Goal: Task Accomplishment & Management: Manage account settings

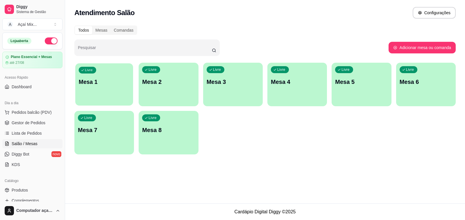
click at [98, 86] on div "Livre Mesa 1" at bounding box center [104, 80] width 58 height 35
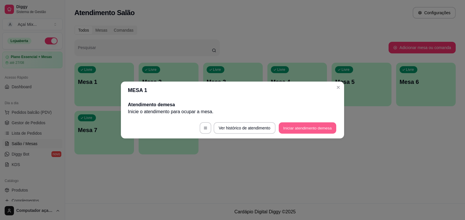
click at [288, 124] on button "Iniciar atendimento de mesa" at bounding box center [308, 128] width 58 height 11
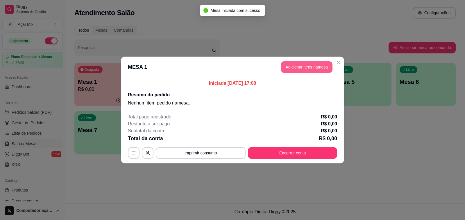
click at [289, 65] on button "Adicionar itens na mesa" at bounding box center [307, 67] width 52 height 12
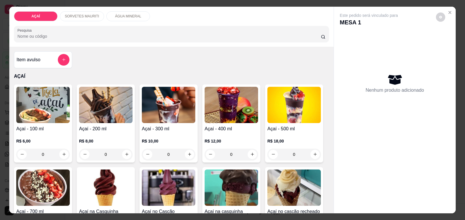
click at [92, 15] on p "SORVETES MAURITI" at bounding box center [82, 16] width 34 height 5
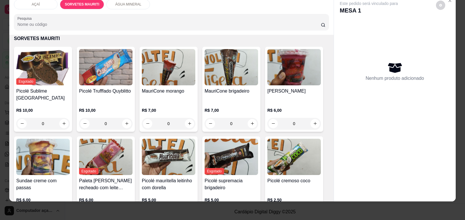
scroll to position [283, 0]
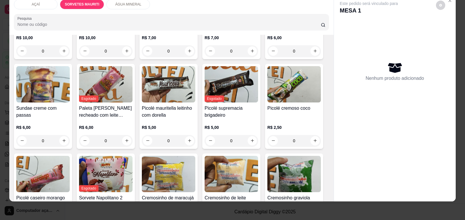
click at [170, 92] on img at bounding box center [169, 84] width 54 height 36
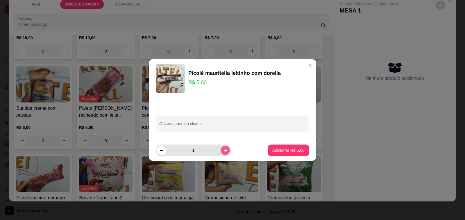
click at [223, 152] on icon "increase-product-quantity" at bounding box center [225, 151] width 4 height 4
type input "2"
click at [294, 151] on p "Adicionar R$ 10,00" at bounding box center [287, 151] width 35 height 6
type input "2"
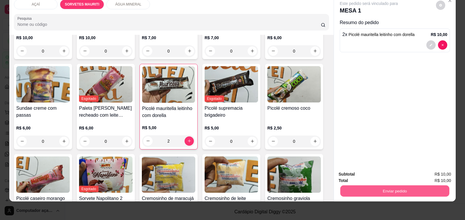
click at [403, 186] on button "Enviar pedido" at bounding box center [395, 191] width 109 height 11
click at [383, 170] on button "Não registrar e enviar pedido" at bounding box center [375, 172] width 60 height 11
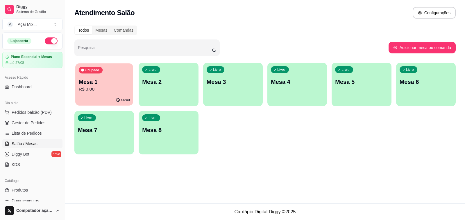
click at [101, 86] on p "R$ 0,00" at bounding box center [104, 89] width 51 height 7
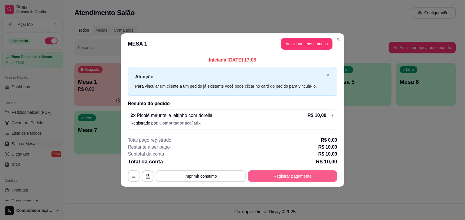
click at [287, 179] on button "Registrar pagamento" at bounding box center [292, 177] width 89 height 12
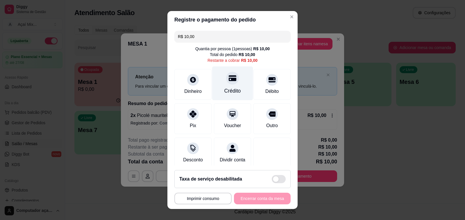
click at [233, 83] on div "Crédito" at bounding box center [232, 84] width 41 height 34
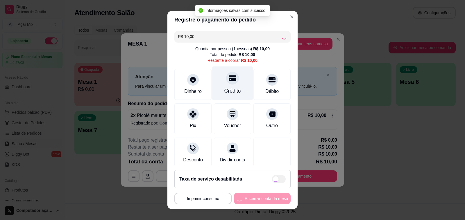
type input "R$ 0,00"
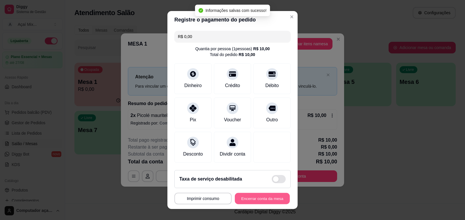
click at [263, 201] on button "Encerrar conta da mesa" at bounding box center [262, 198] width 55 height 11
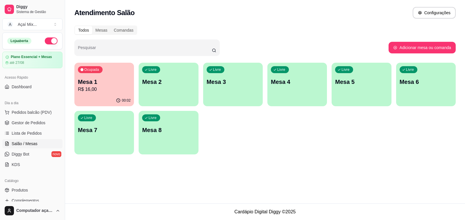
click at [154, 74] on div "Livre Mesa 2" at bounding box center [169, 81] width 60 height 37
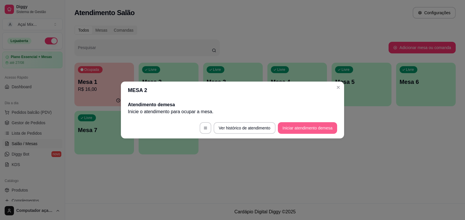
click at [300, 124] on button "Iniciar atendimento de mesa" at bounding box center [307, 128] width 59 height 12
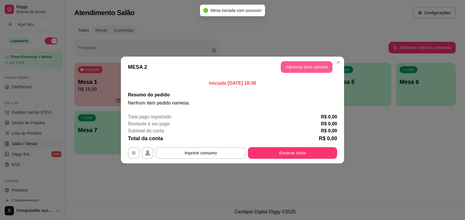
click at [310, 64] on button "Adicionar itens na mesa" at bounding box center [307, 67] width 52 height 12
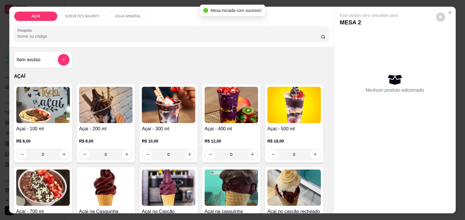
click at [239, 109] on img at bounding box center [232, 105] width 54 height 36
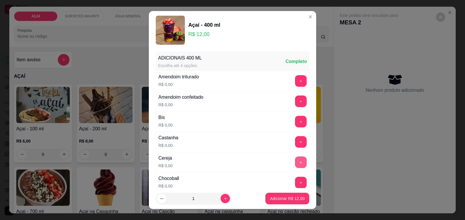
click at [295, 165] on button "+" at bounding box center [301, 163] width 12 height 12
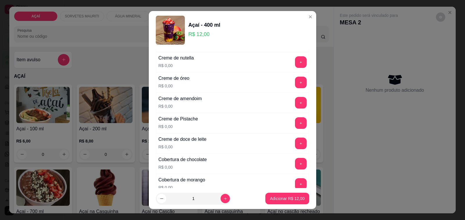
scroll to position [145, 0]
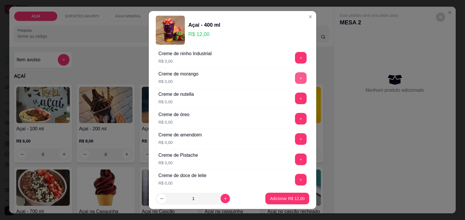
click at [295, 83] on button "+" at bounding box center [301, 78] width 12 height 12
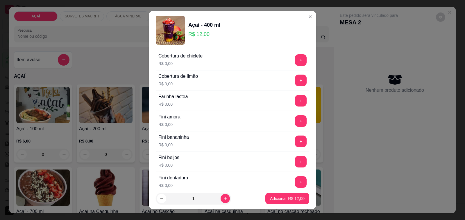
scroll to position [364, 0]
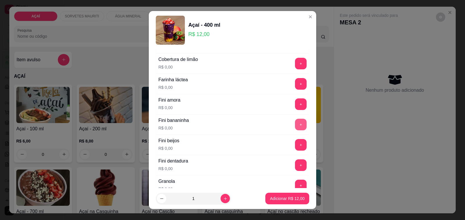
click at [295, 130] on button "+" at bounding box center [301, 125] width 12 height 12
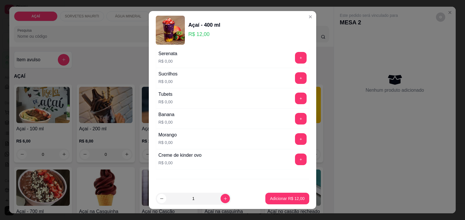
scroll to position [727, 0]
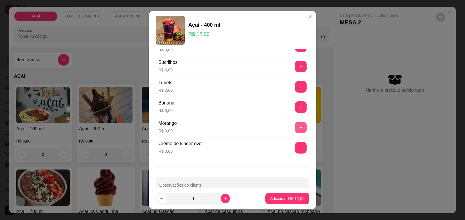
click at [295, 132] on button "+" at bounding box center [301, 128] width 12 height 12
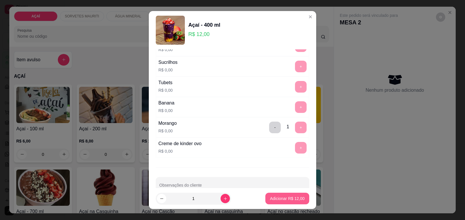
click at [284, 200] on p "Adicionar R$ 12,00" at bounding box center [287, 199] width 35 height 6
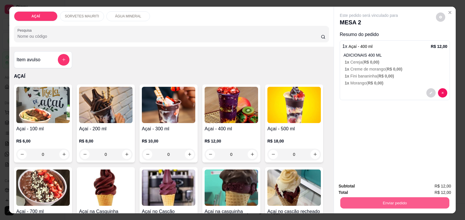
click at [380, 201] on button "Enviar pedido" at bounding box center [395, 203] width 109 height 11
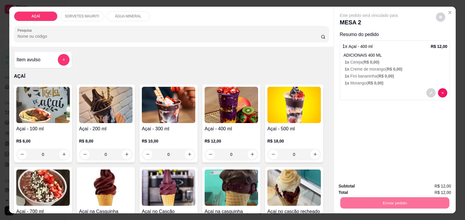
click at [375, 187] on button "Não registrar e enviar pedido" at bounding box center [375, 186] width 60 height 11
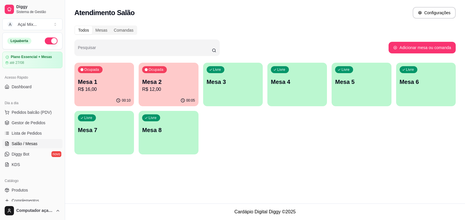
click at [162, 88] on p "R$ 12,00" at bounding box center [168, 89] width 53 height 7
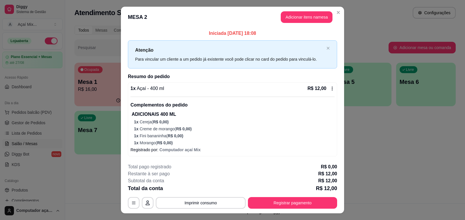
scroll to position [12, 0]
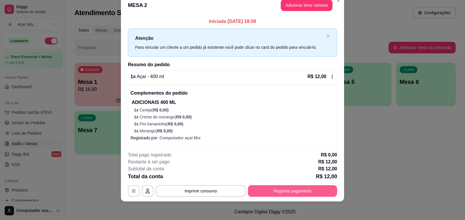
click at [282, 194] on button "Registrar pagamento" at bounding box center [292, 192] width 89 height 12
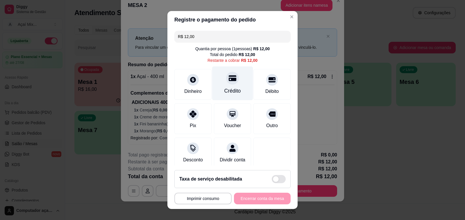
click at [229, 79] on icon at bounding box center [233, 78] width 8 height 6
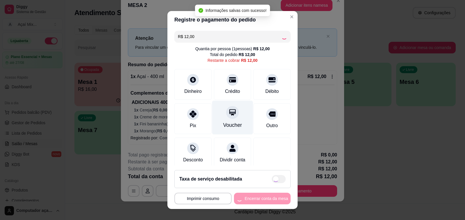
type input "R$ 0,00"
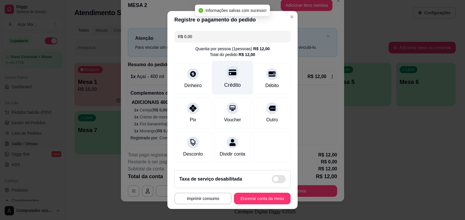
click at [229, 87] on div "Crédito" at bounding box center [233, 85] width 17 height 8
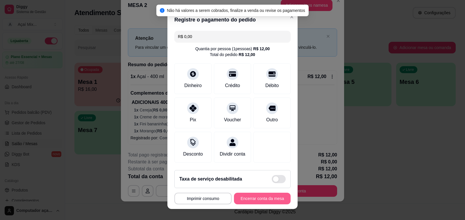
click at [252, 200] on button "Encerrar conta da mesa" at bounding box center [262, 199] width 57 height 12
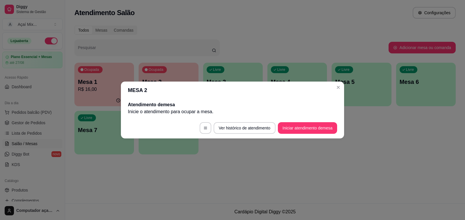
scroll to position [0, 0]
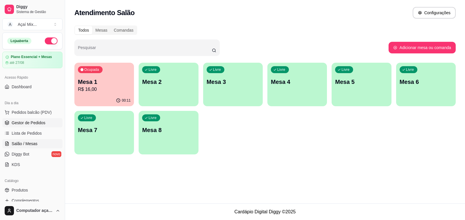
click at [28, 123] on span "Gestor de Pedidos" at bounding box center [29, 123] width 34 height 6
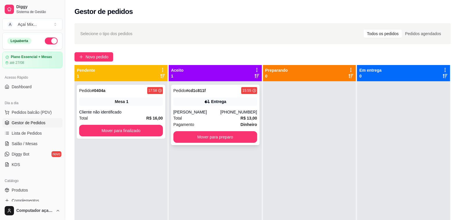
click at [230, 109] on div "(82) 98135-5699" at bounding box center [238, 112] width 37 height 6
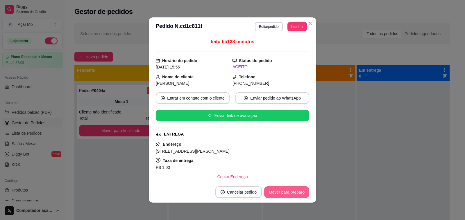
click at [284, 194] on button "Mover para preparo" at bounding box center [286, 193] width 45 height 12
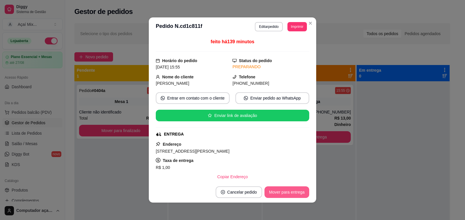
click at [284, 194] on button "Mover para entrega" at bounding box center [287, 193] width 45 height 12
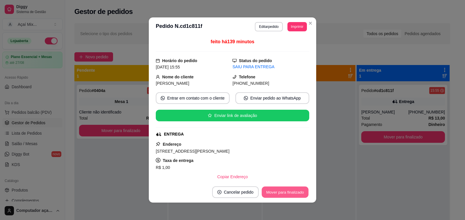
click at [284, 194] on button "Mover para finalizado" at bounding box center [285, 192] width 47 height 11
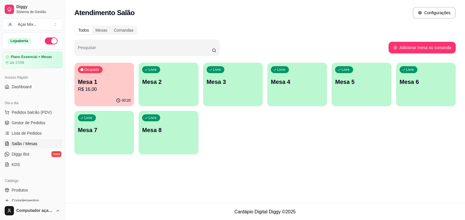
click at [101, 84] on p "Mesa 1" at bounding box center [104, 82] width 53 height 8
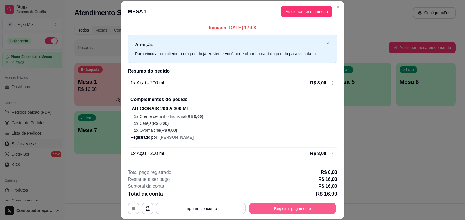
click at [268, 207] on button "Registrar pagamento" at bounding box center [293, 208] width 87 height 11
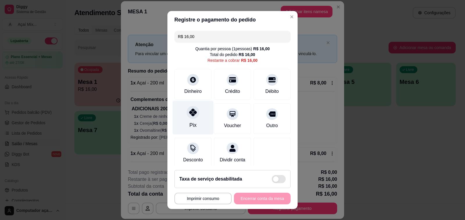
click at [189, 117] on div at bounding box center [193, 112] width 13 height 13
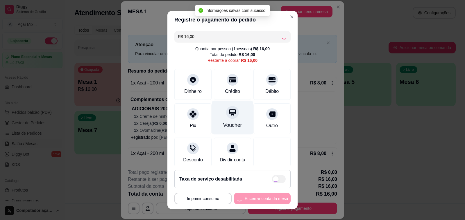
type input "R$ 0,00"
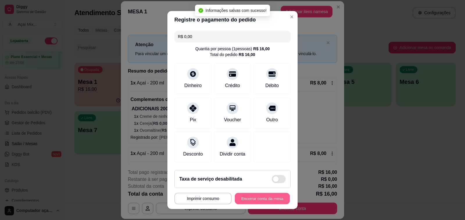
click at [253, 198] on button "Encerrar conta da mesa" at bounding box center [262, 198] width 55 height 11
